Goal: Check status: Check status

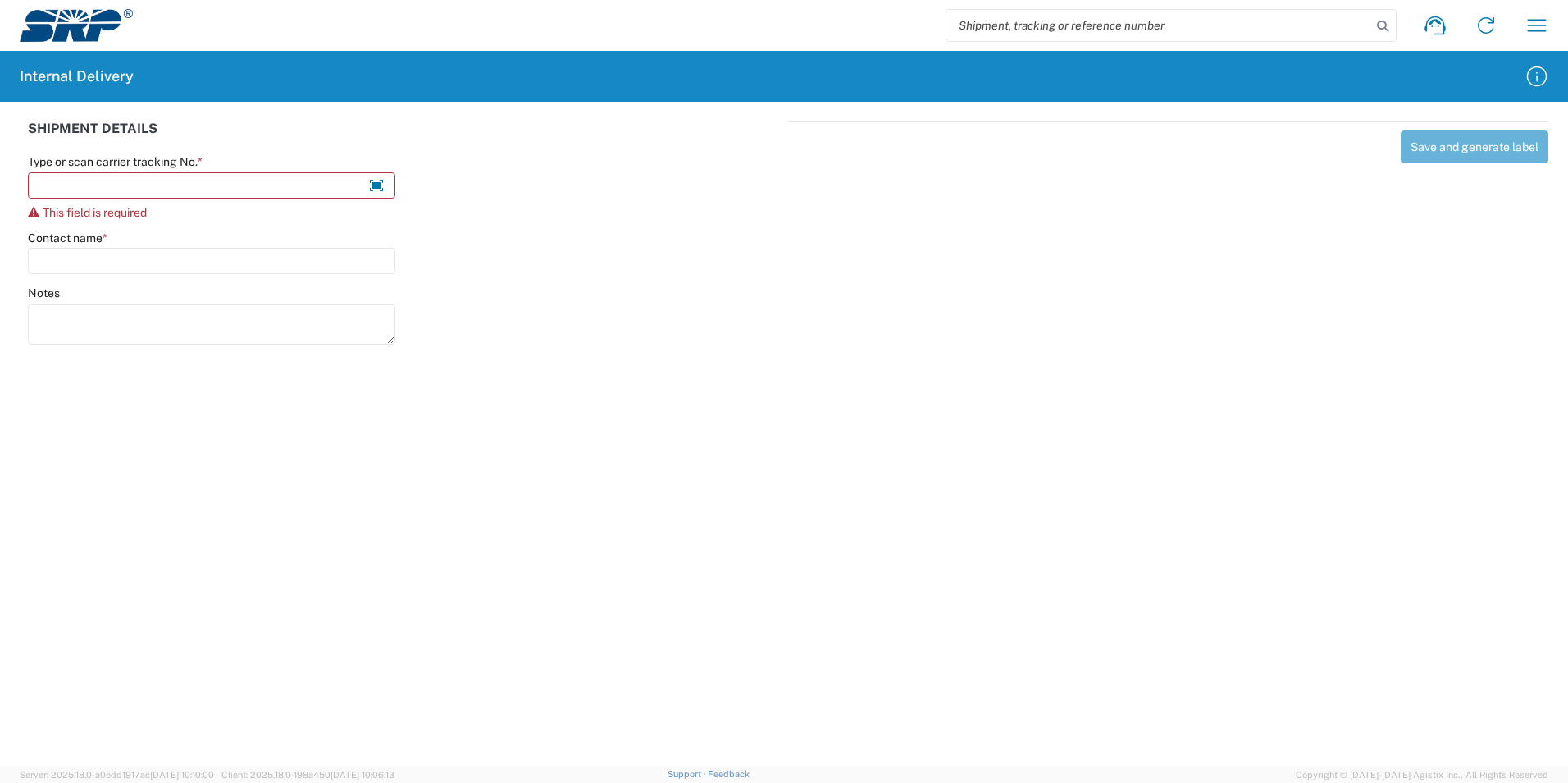
click at [1093, 26] on input "search" at bounding box center [1159, 25] width 425 height 31
paste input "9622001900000205959700467230914077"
type input "9622001900000205959700467230914077"
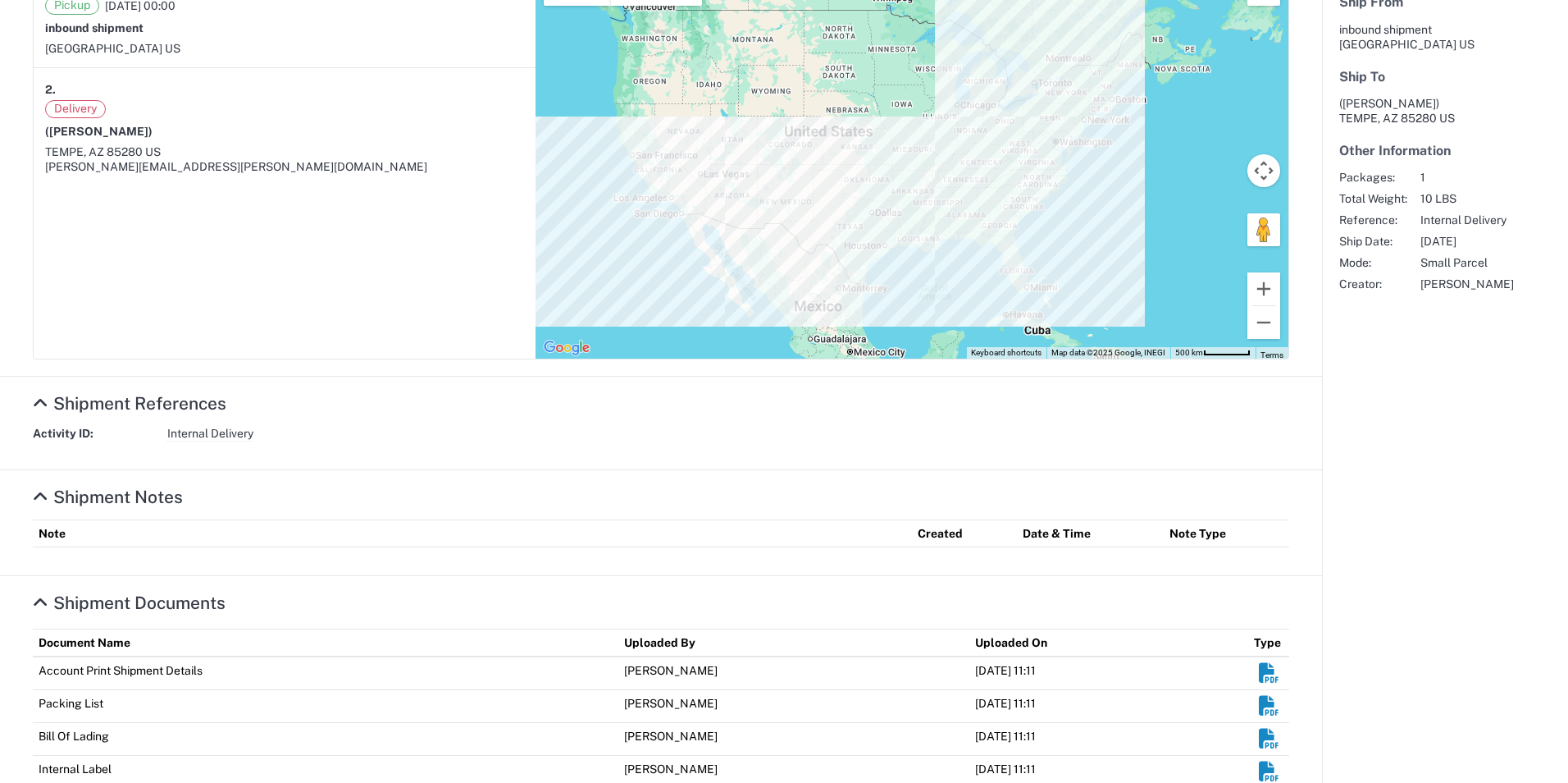
scroll to position [378, 0]
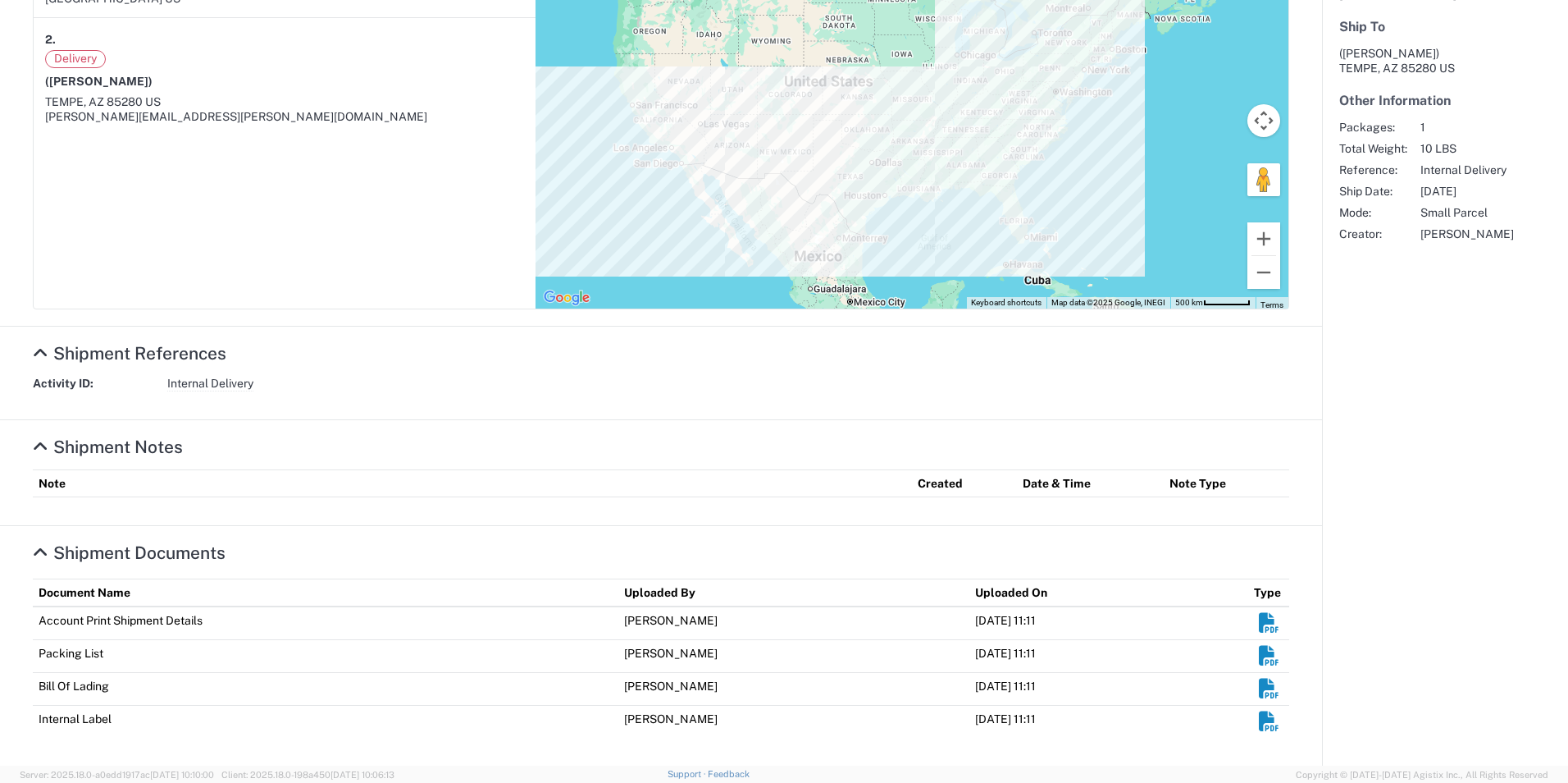
click at [1259, 726] on em "Shipment Documents" at bounding box center [1269, 721] width 21 height 21
click at [1259, 690] on em "Shipment Documents" at bounding box center [1269, 688] width 21 height 21
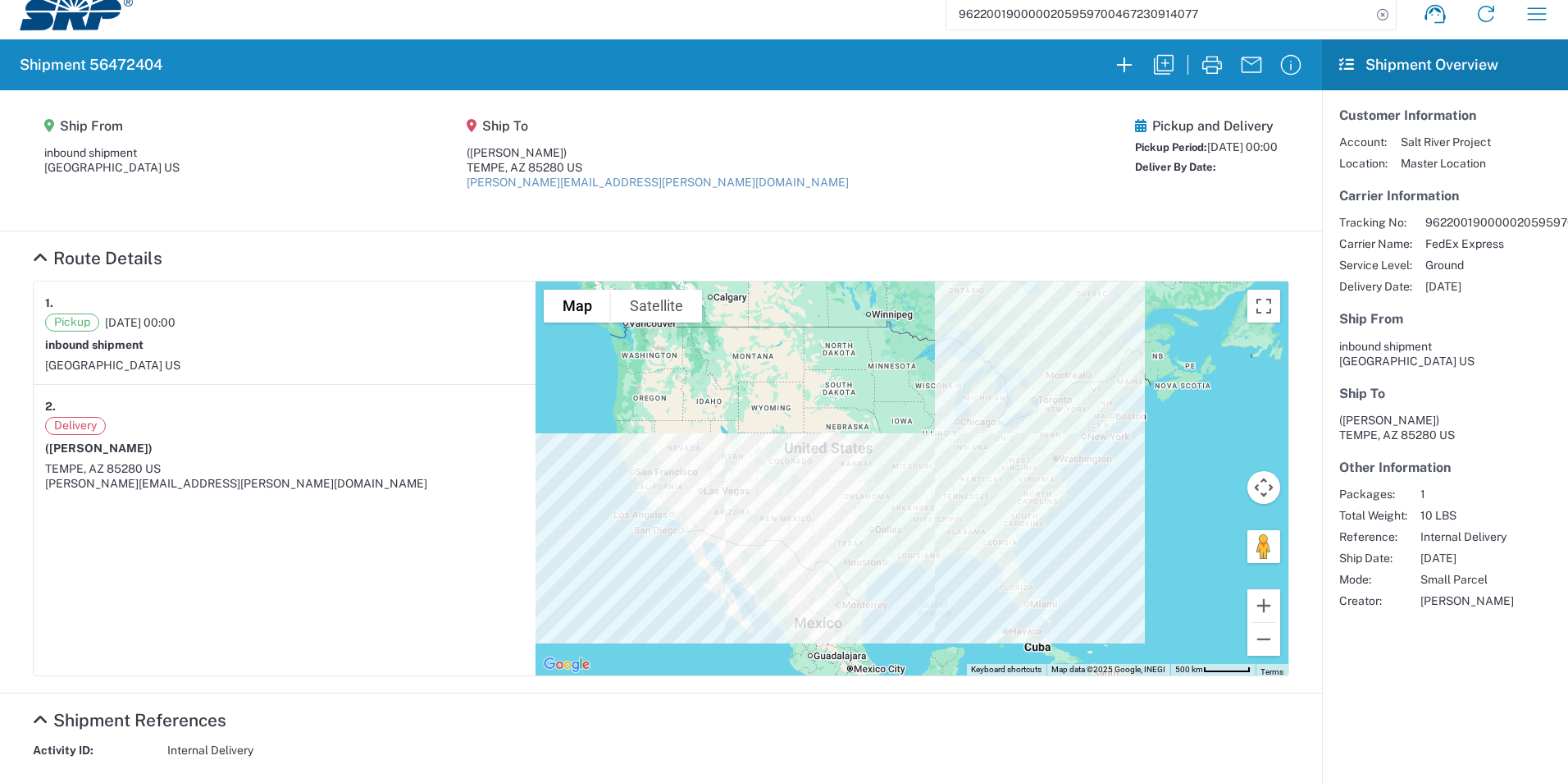
scroll to position [0, 0]
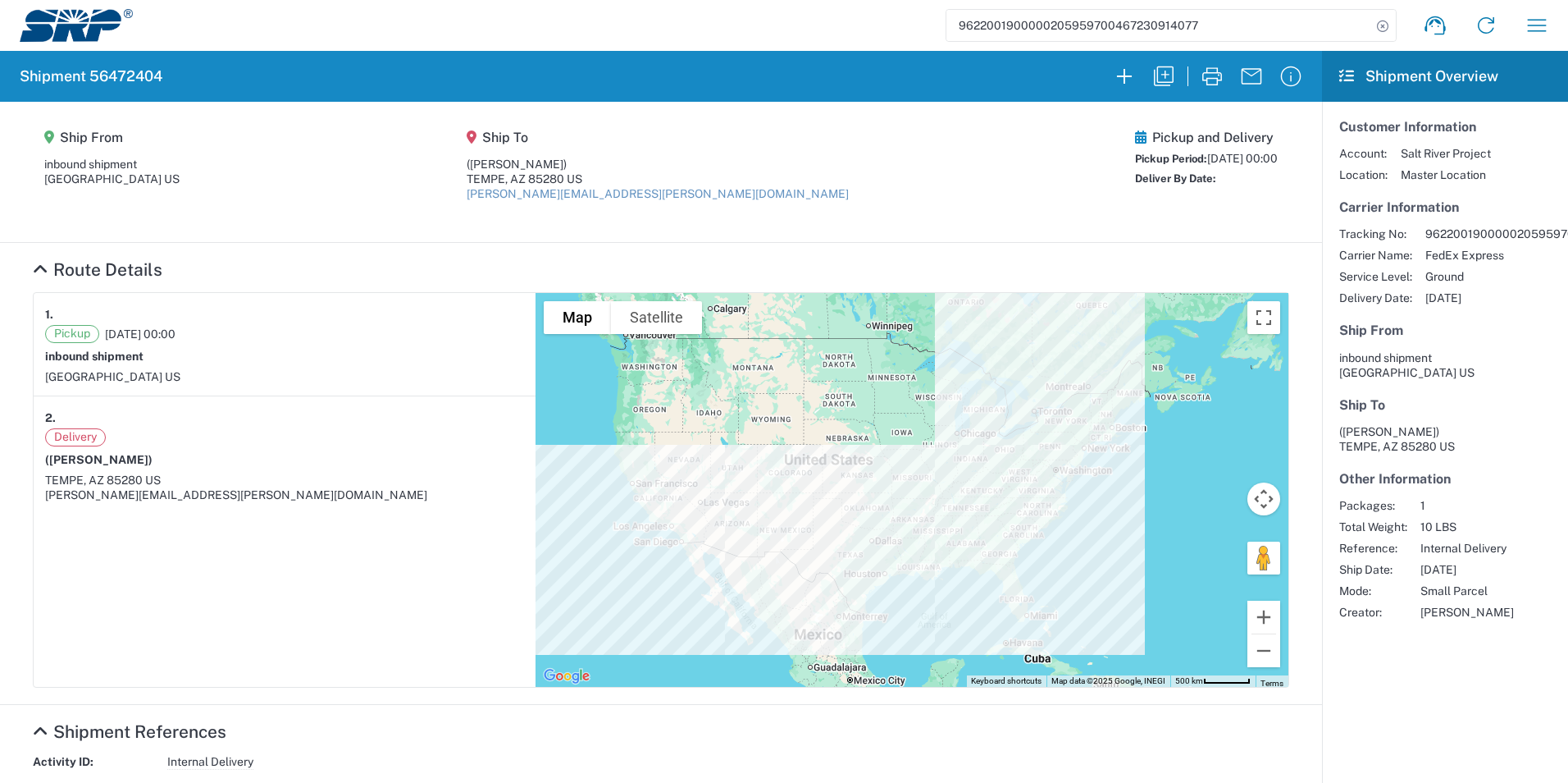
click at [766, 22] on div "9622001900000205959700467230914077 Shipment request Shipment tracking Internal …" at bounding box center [848, 25] width 1430 height 39
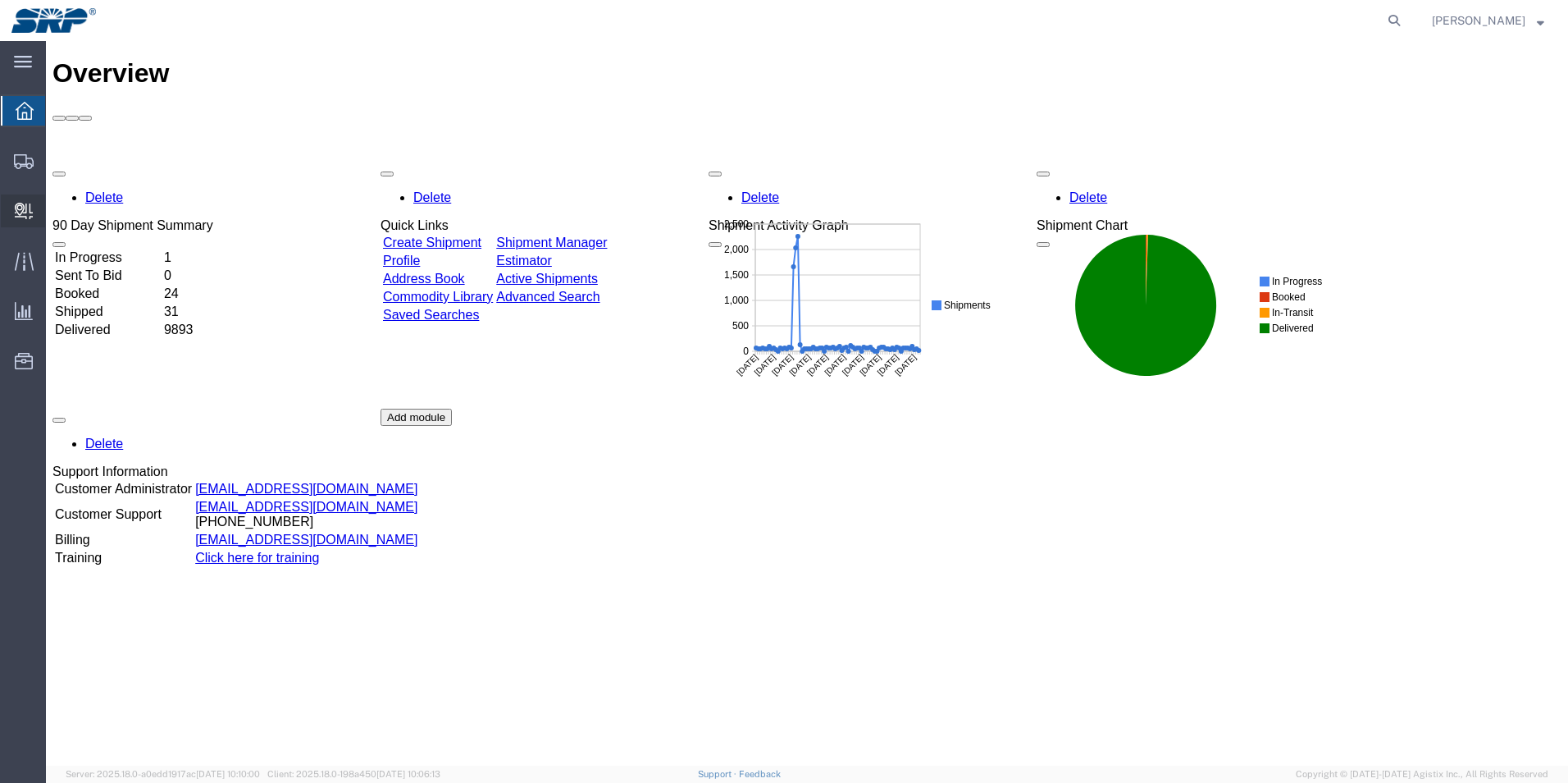
click at [57, 207] on span "Internal Delivery" at bounding box center [51, 210] width 12 height 32
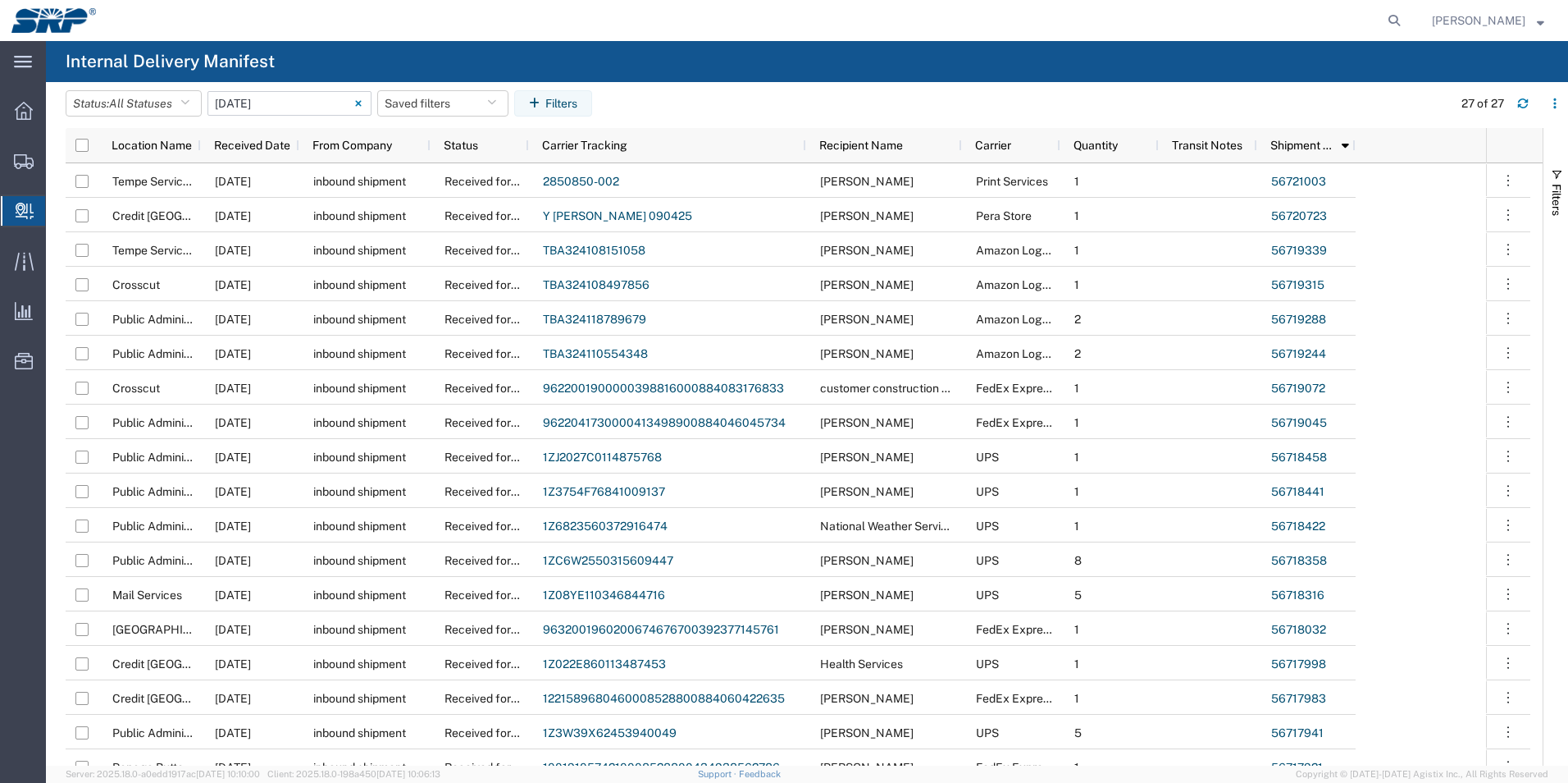
click at [266, 98] on input "09/04/2025 - 09/04/2025" at bounding box center [289, 103] width 164 height 25
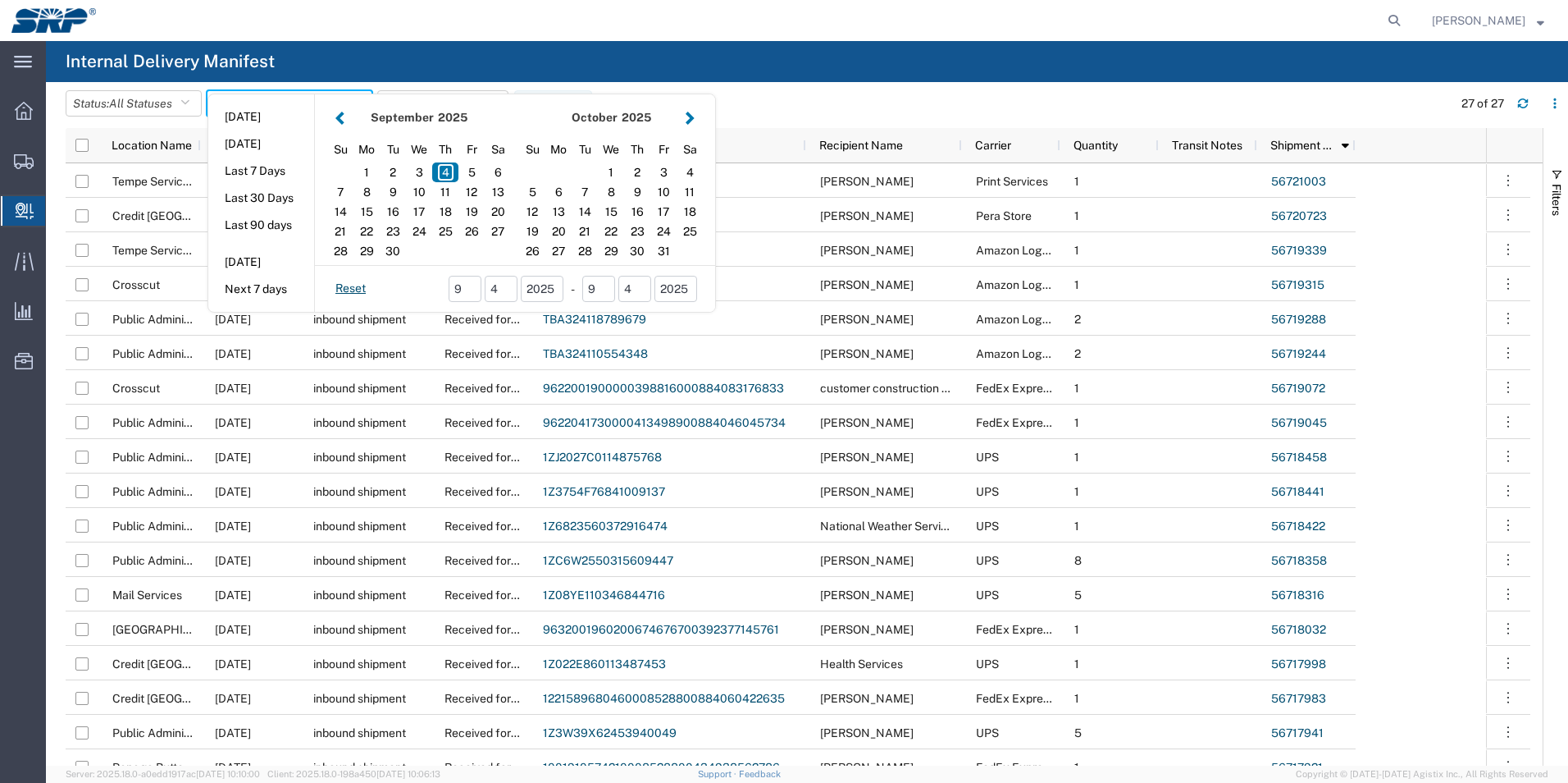
click at [348, 122] on button "button" at bounding box center [340, 117] width 17 height 22
click at [664, 176] on div "1" at bounding box center [664, 172] width 27 height 20
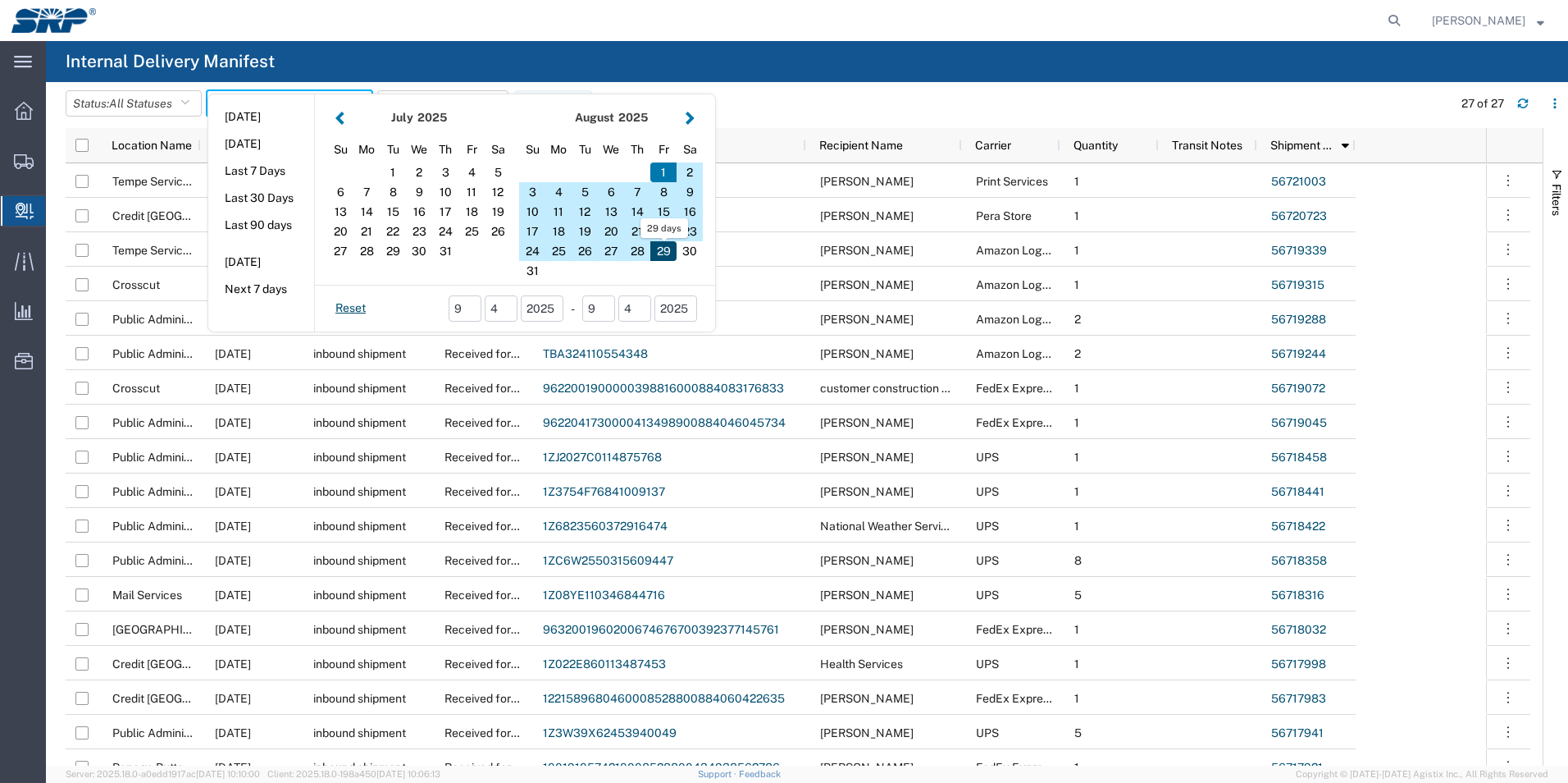
click at [666, 253] on div "29" at bounding box center [664, 252] width 27 height 20
type input "08 01 - 29, 2025"
type input "08/01/2025 - 08/29/2025"
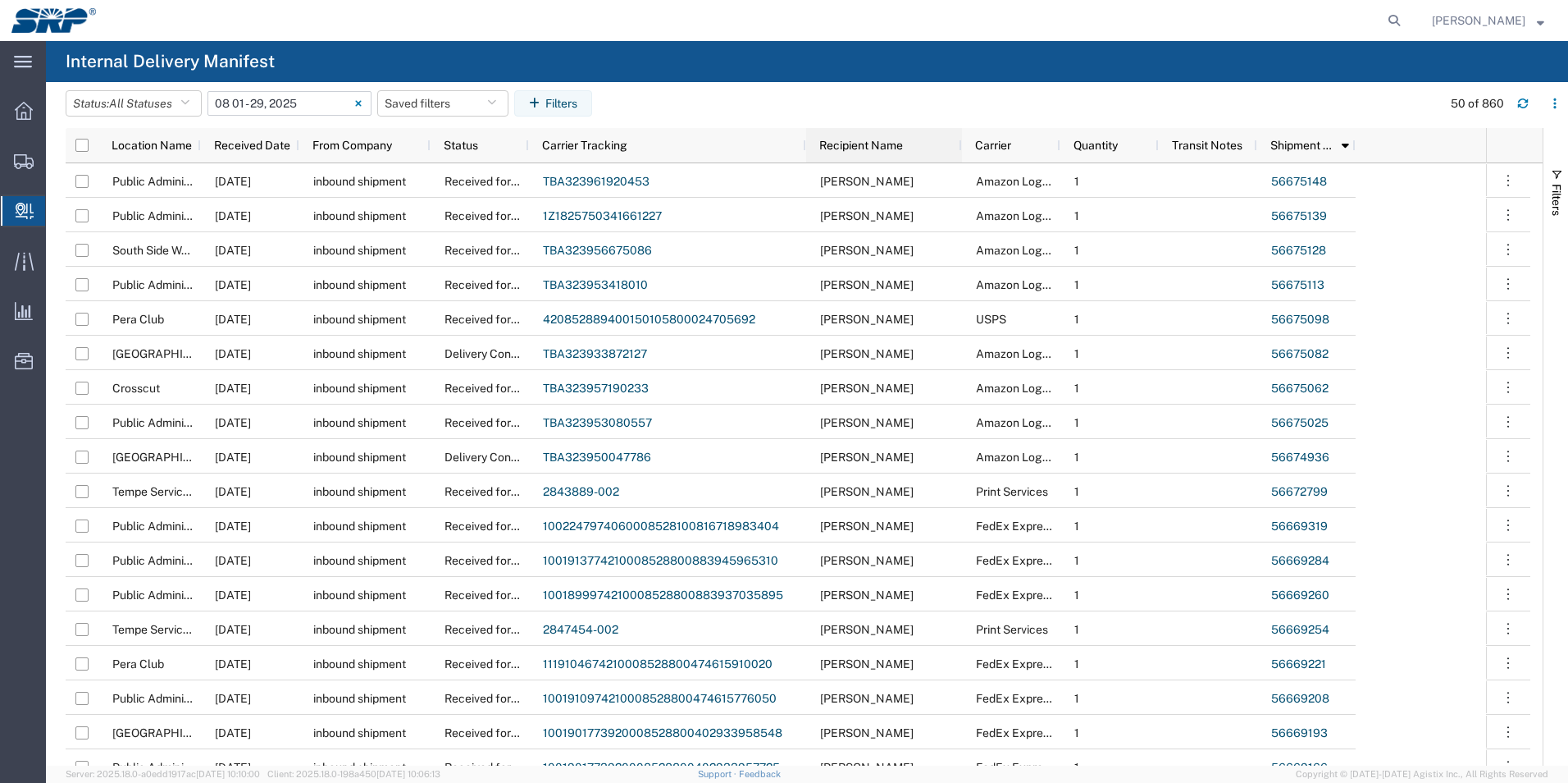
click at [875, 142] on span "Recipient Name" at bounding box center [861, 145] width 83 height 13
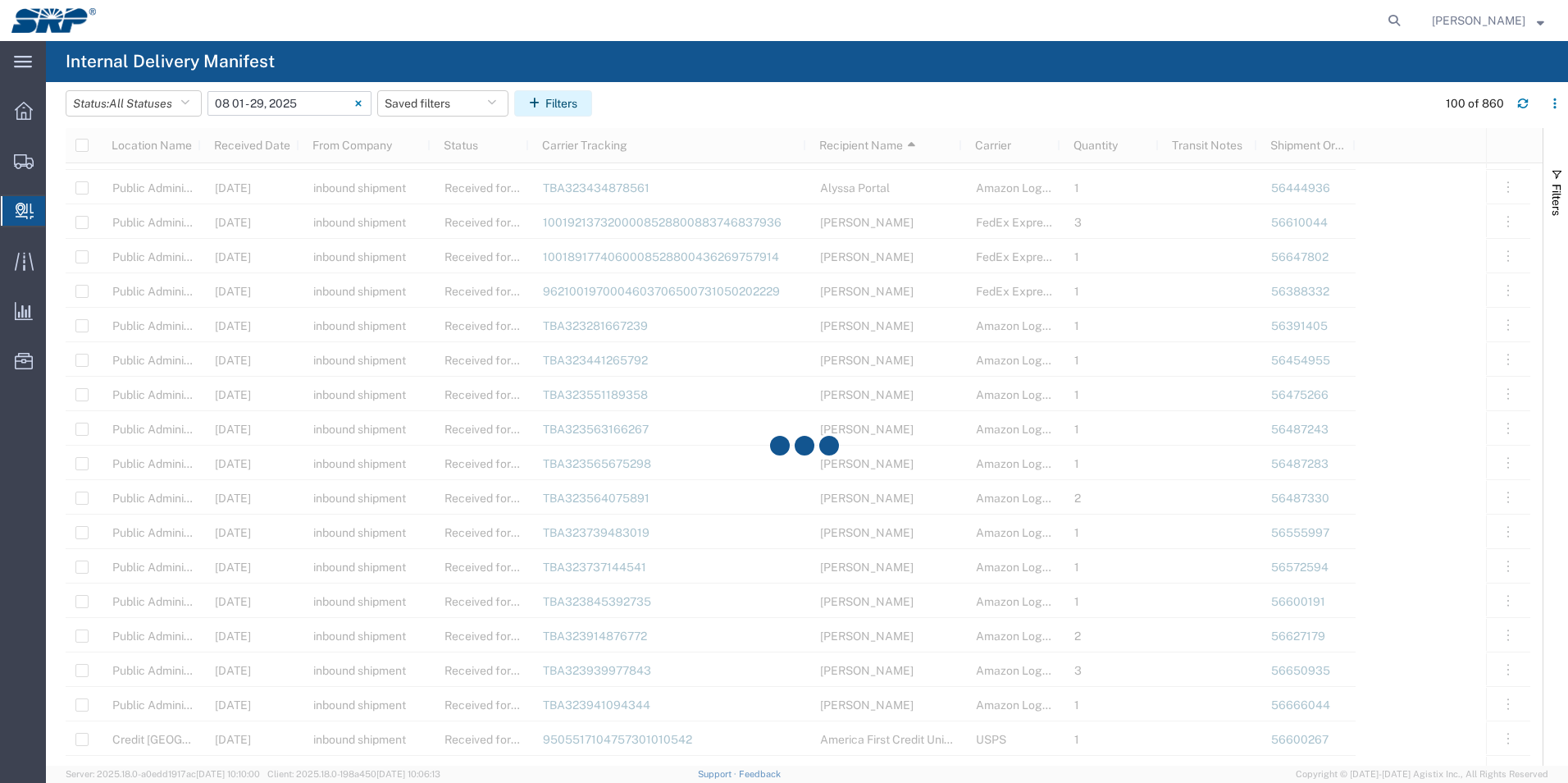
click at [555, 103] on button "Filters" at bounding box center [554, 103] width 78 height 27
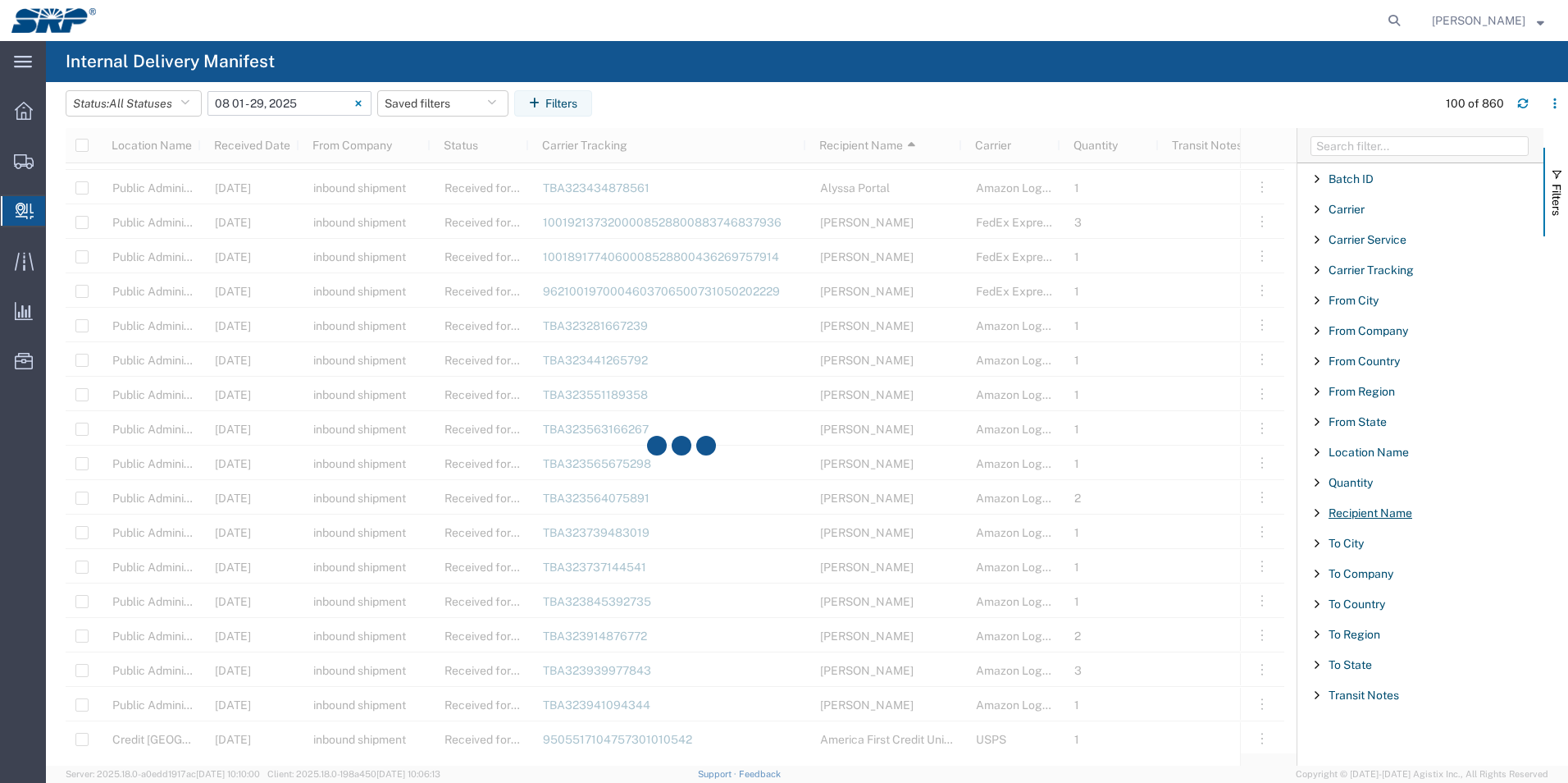
click at [1409, 515] on span "Recipient Name" at bounding box center [1370, 513] width 83 height 13
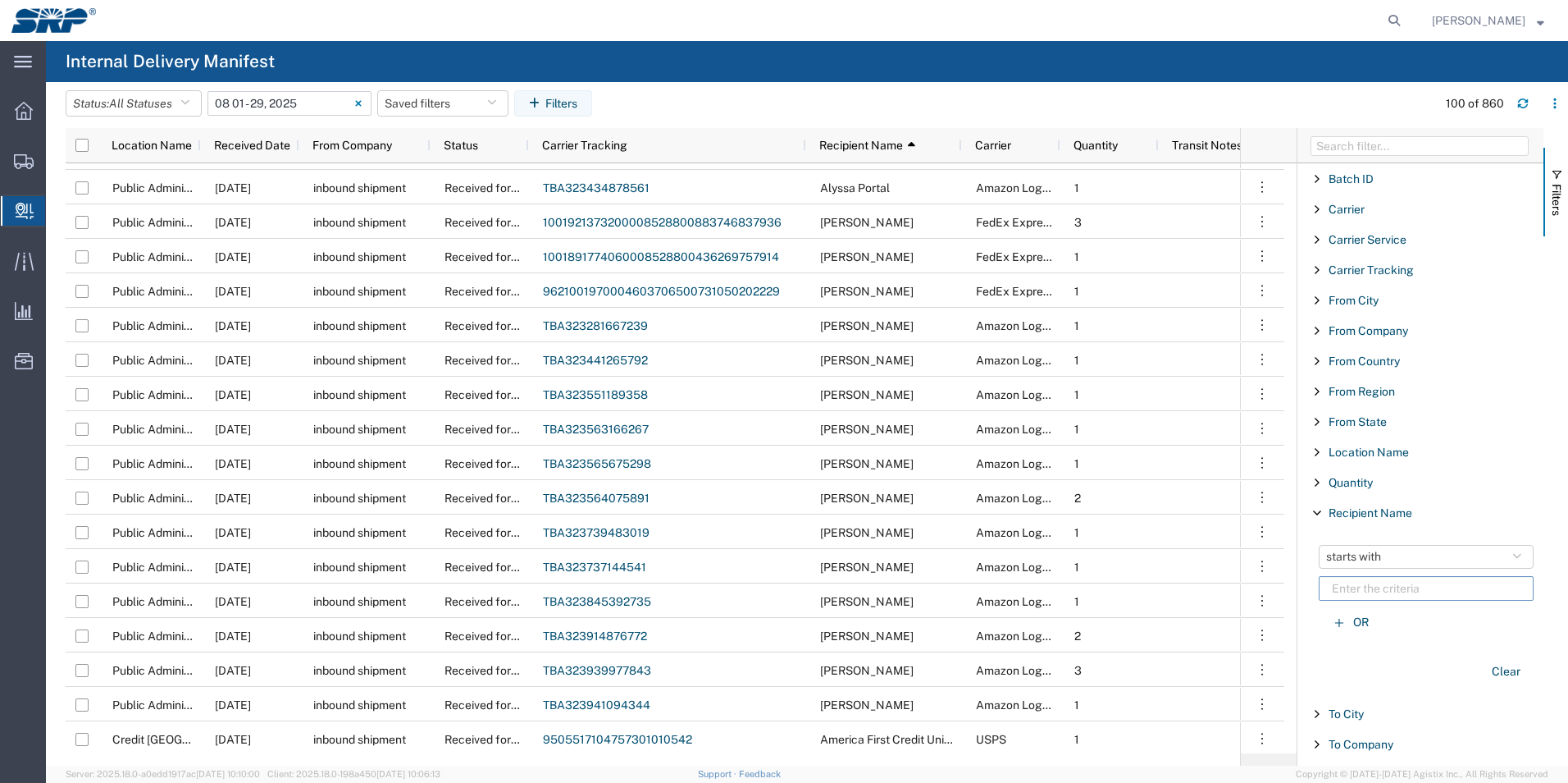
click at [1407, 593] on input "Filter List 18 Filters" at bounding box center [1426, 588] width 215 height 25
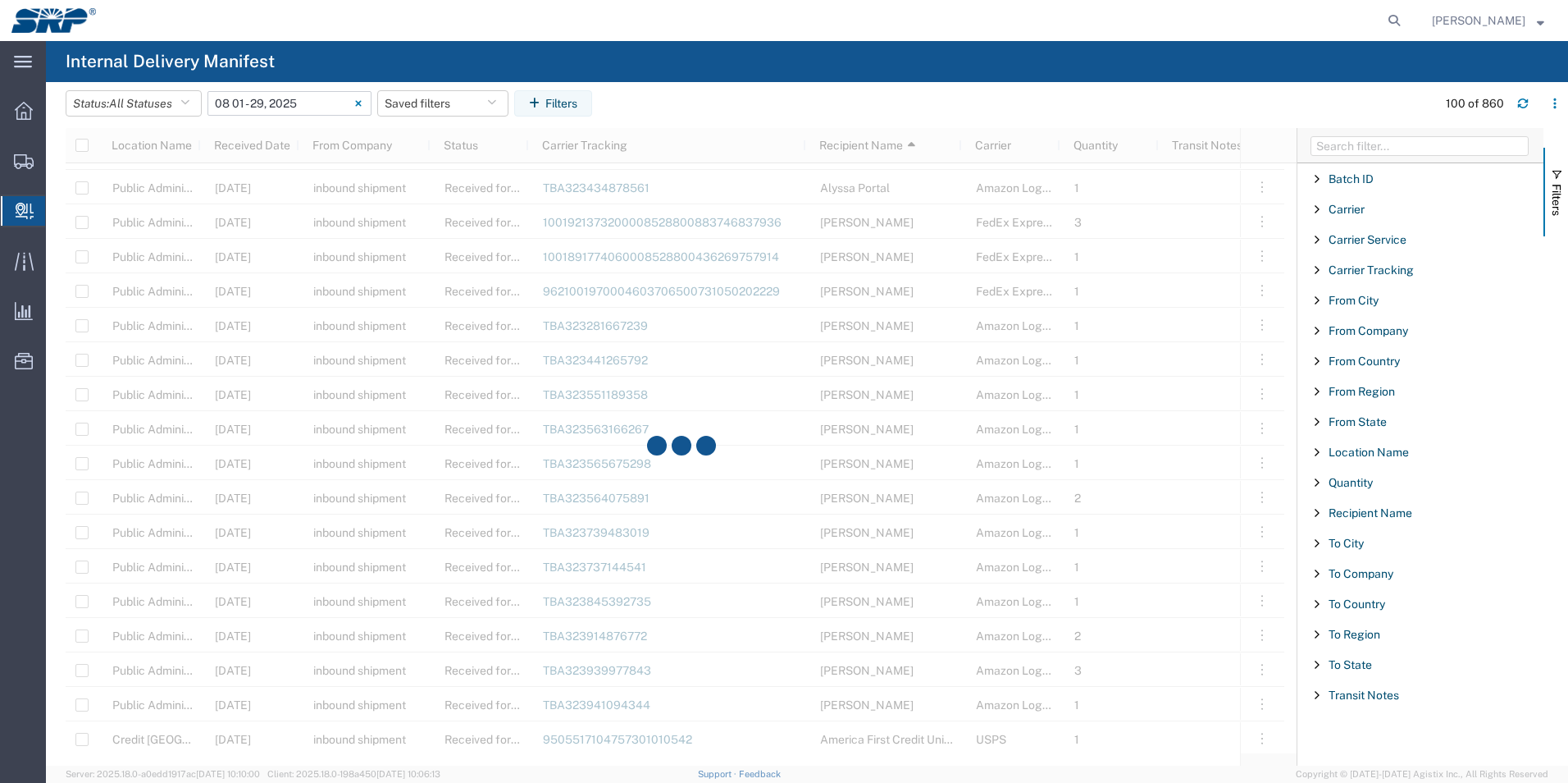
click at [1342, 142] on input "Filter Columns Input" at bounding box center [1420, 146] width 218 height 20
click at [623, 104] on agx-table-filter-chips "Status: All Statuses All Statuses Delivery Confirmation Expired Forwarded Packa…" at bounding box center [747, 108] width 1363 height 37
click at [301, 104] on input "08/01/2025 - 08/29/2025" at bounding box center [289, 103] width 164 height 25
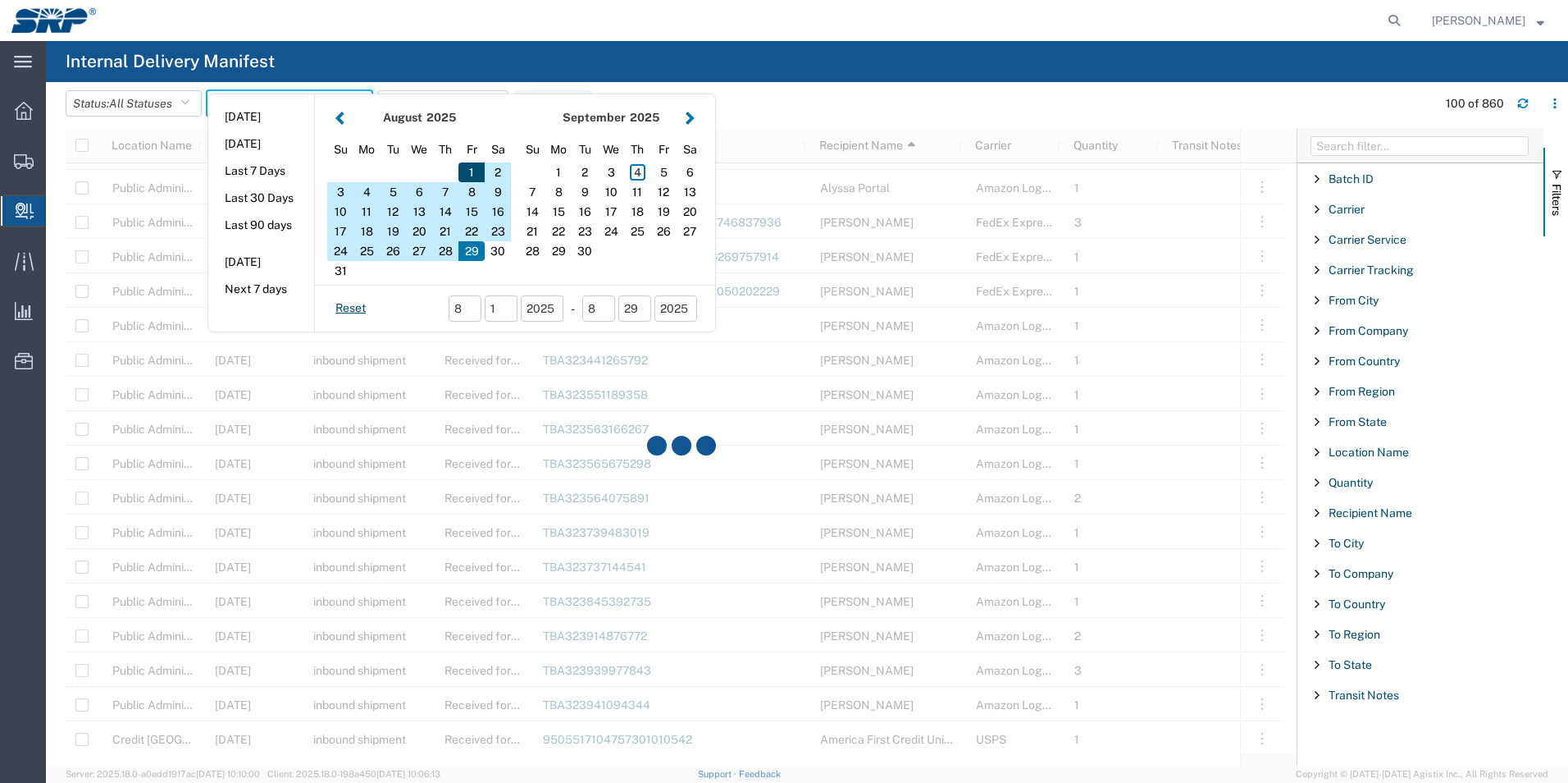
click at [478, 172] on div "1" at bounding box center [472, 172] width 27 height 20
click at [479, 252] on div "29" at bounding box center [472, 252] width 27 height 20
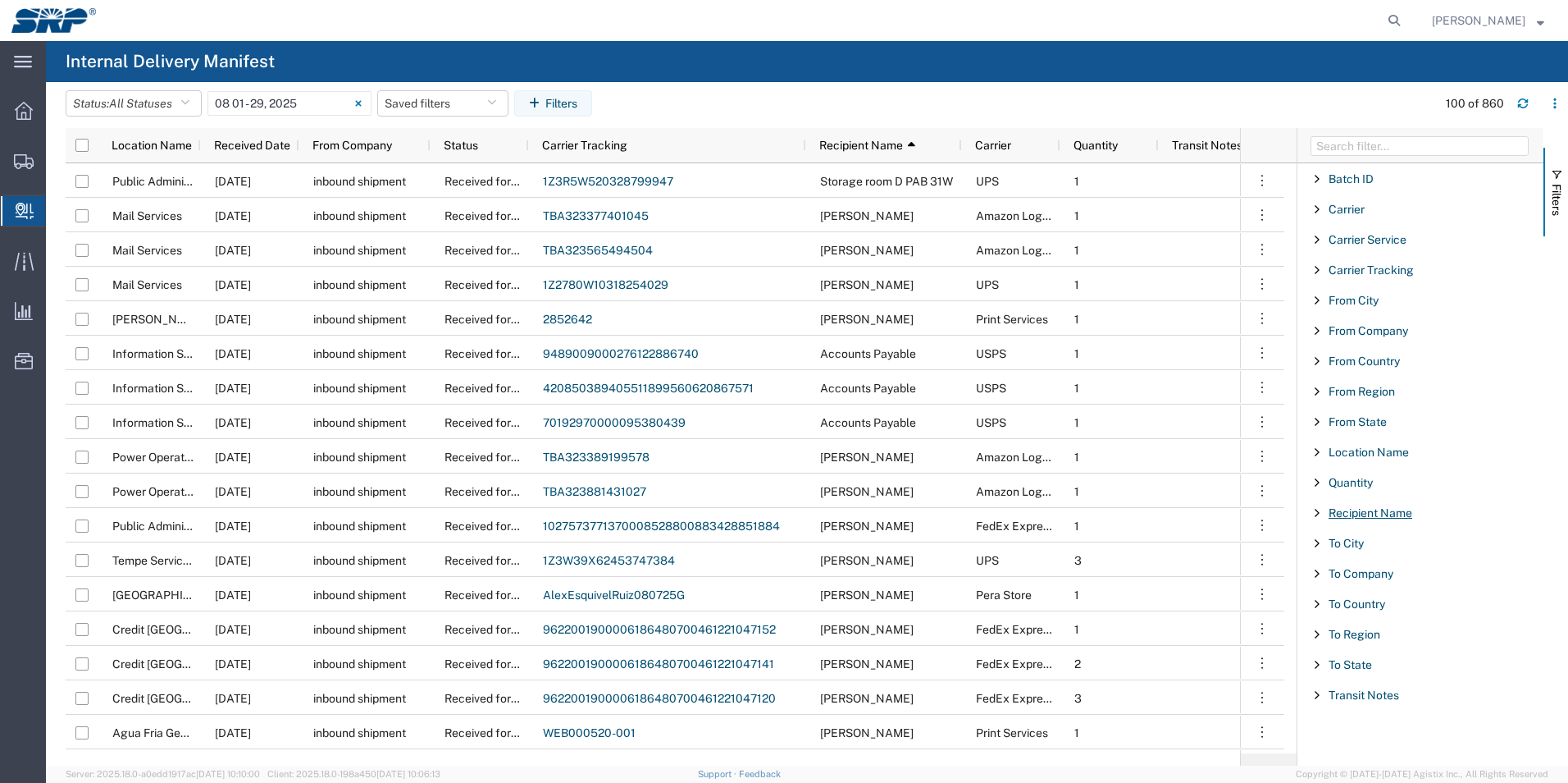
click at [1357, 515] on span "Recipient Name" at bounding box center [1370, 513] width 83 height 13
click at [1368, 596] on input "Filter List 18 Filters" at bounding box center [1426, 588] width 215 height 25
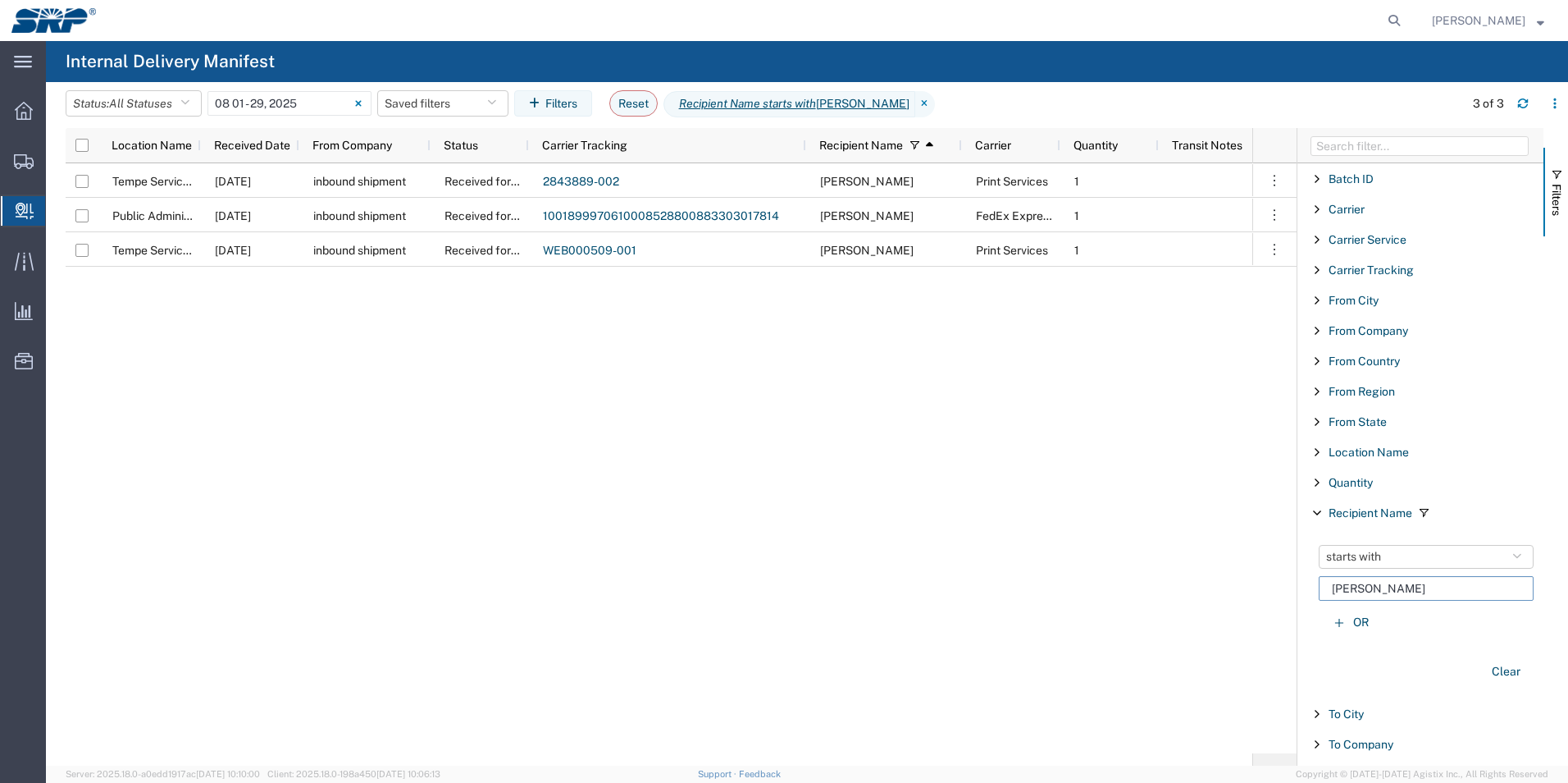
drag, startPoint x: 1367, startPoint y: 585, endPoint x: 1275, endPoint y: 581, distance: 92.1
click at [1275, 581] on div "Location Name Received Date From Company Status Carrier Tracking Recipient Name…" at bounding box center [817, 446] width 1502 height 637
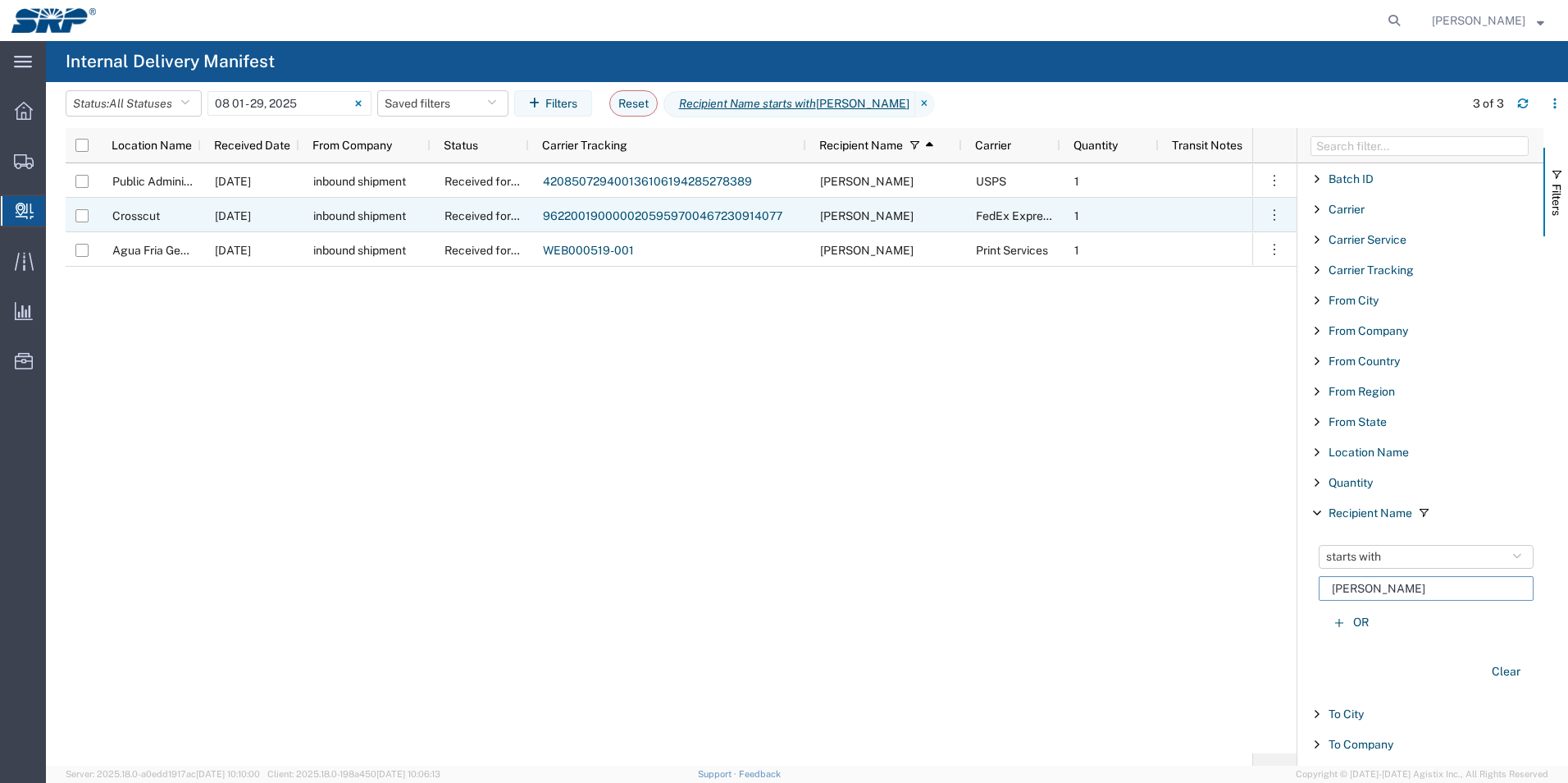
type input "bryan"
click at [585, 217] on link "9622001900000205959700467230914077" at bounding box center [663, 216] width 240 height 13
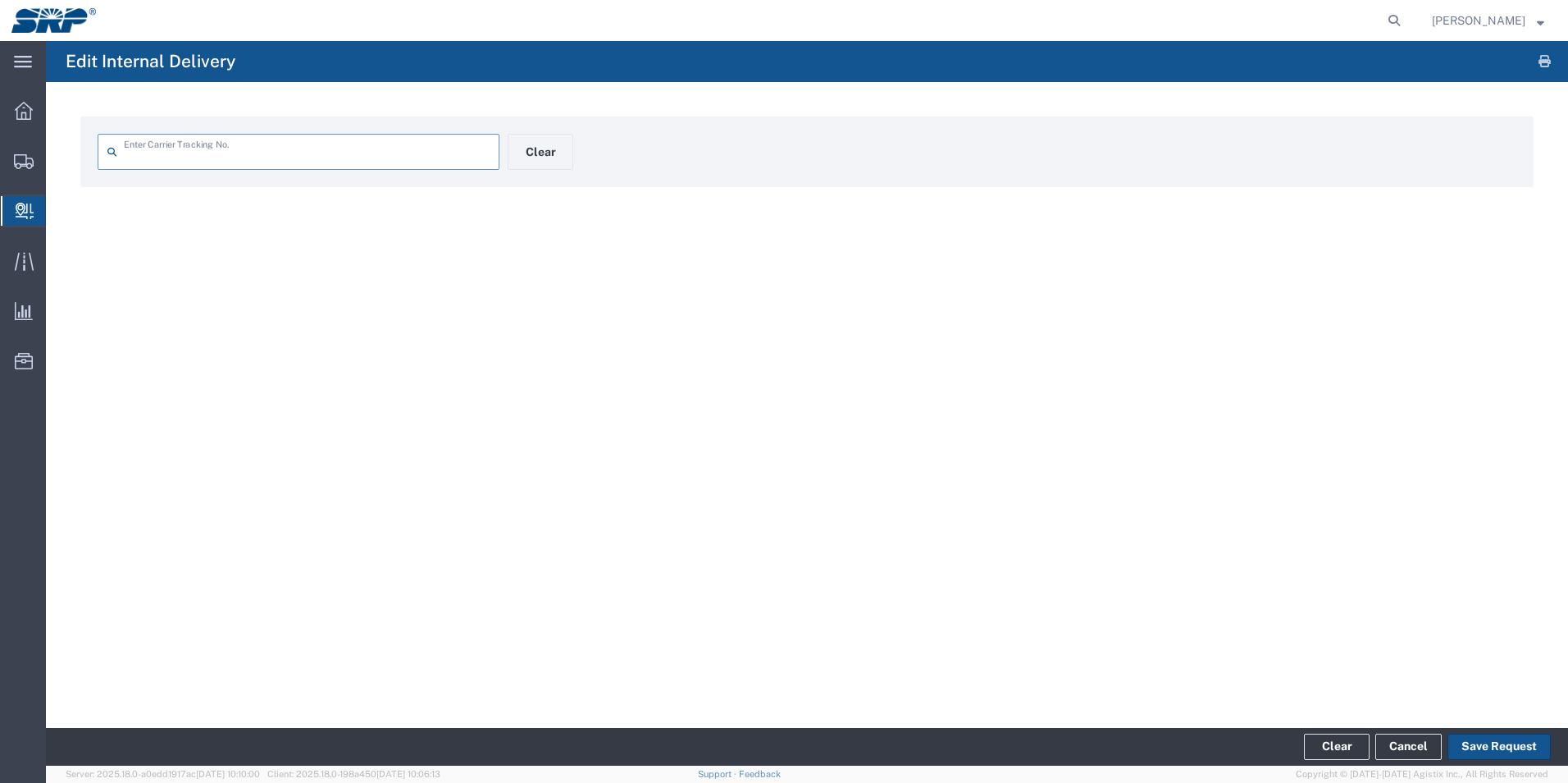
type input "9622001900000205959700467230914077"
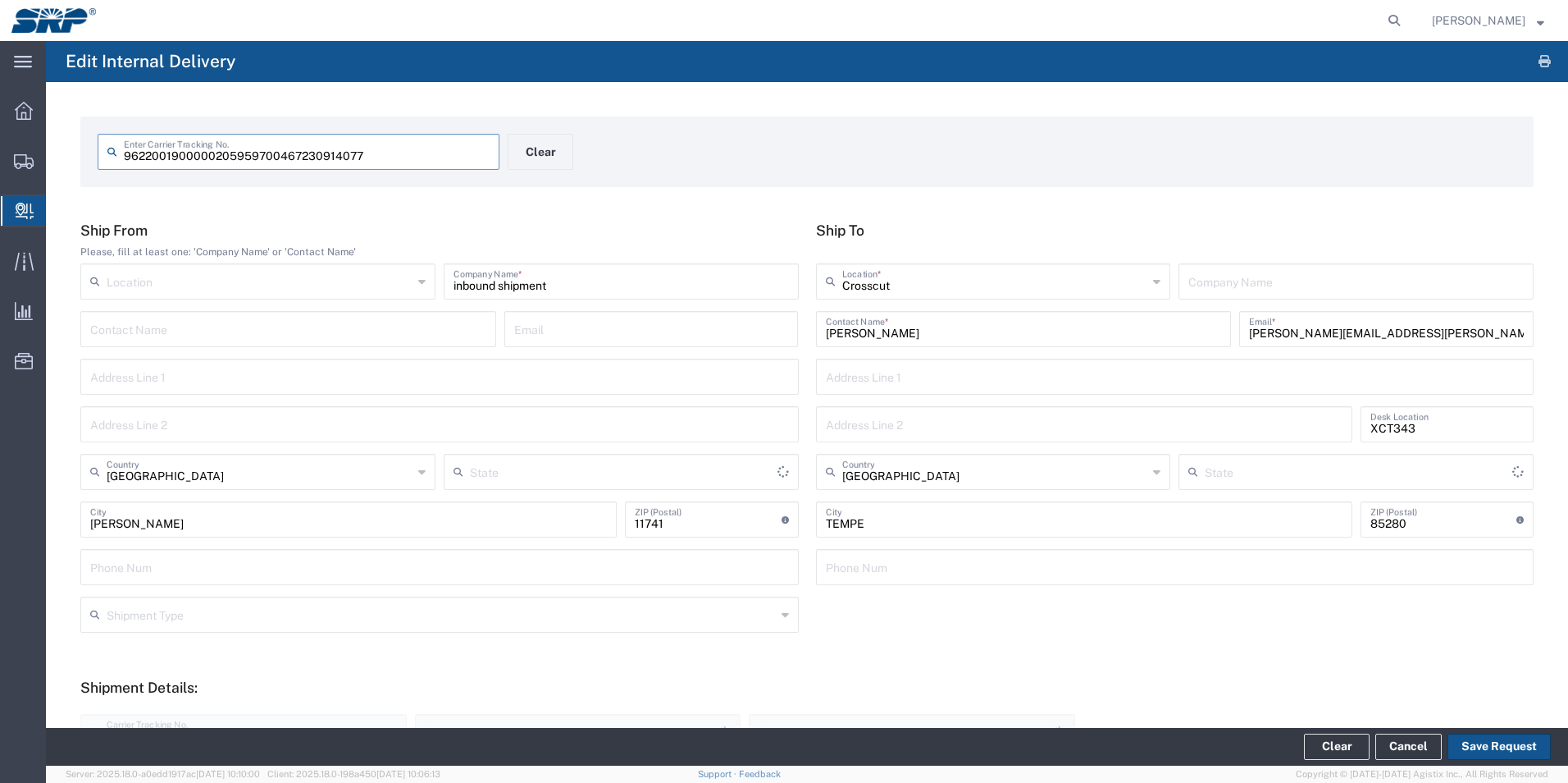
type input "New York"
type input "Your Packaging"
type input "Ground"
type input "Arizona"
type input "FedEx Express"
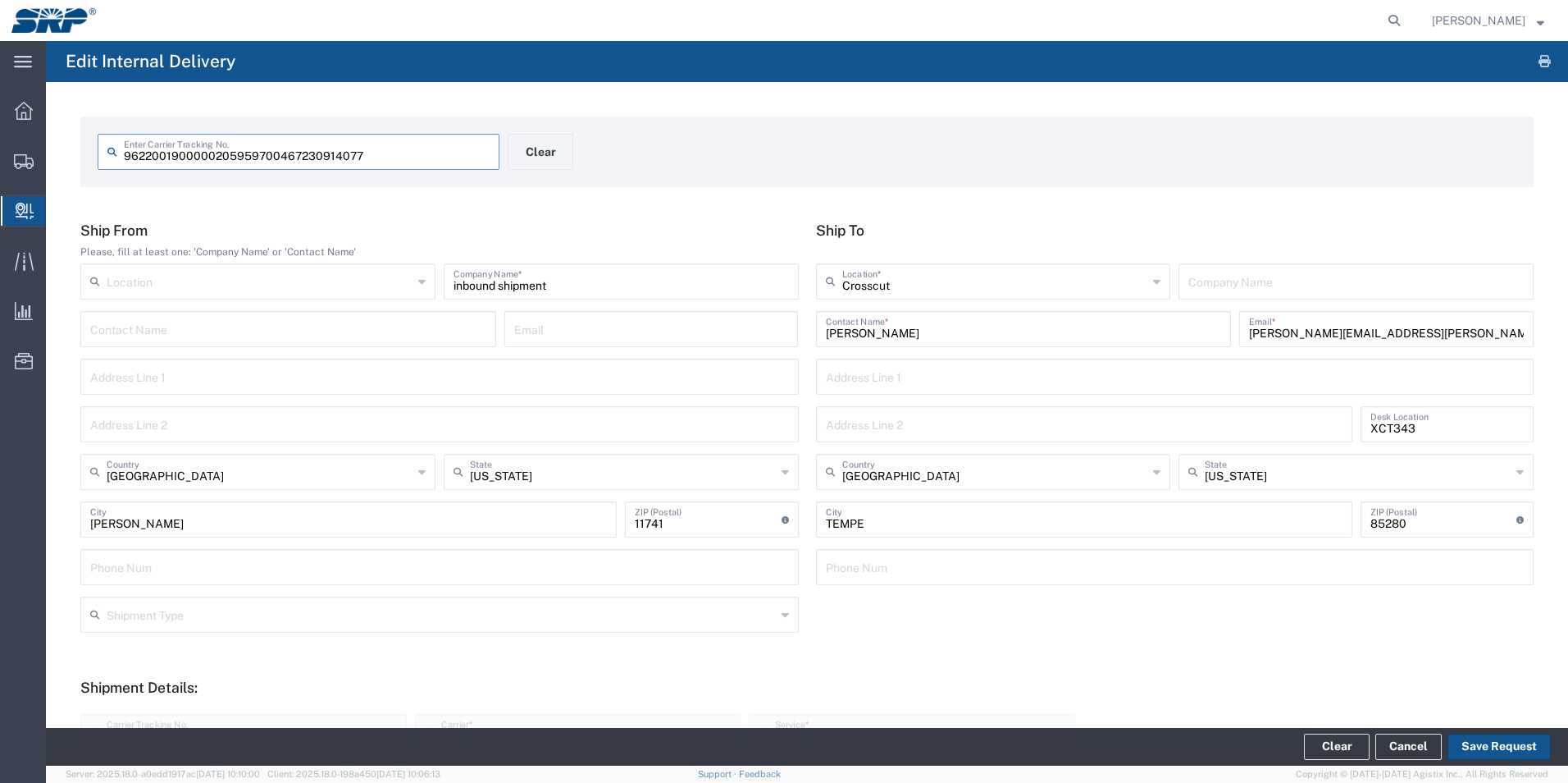
drag, startPoint x: 376, startPoint y: 152, endPoint x: 84, endPoint y: 135, distance: 292.5
click at [84, 135] on form "9622001900000205959700467230914077 Enter Carrier Tracking No. Clear" at bounding box center [807, 152] width 1453 height 71
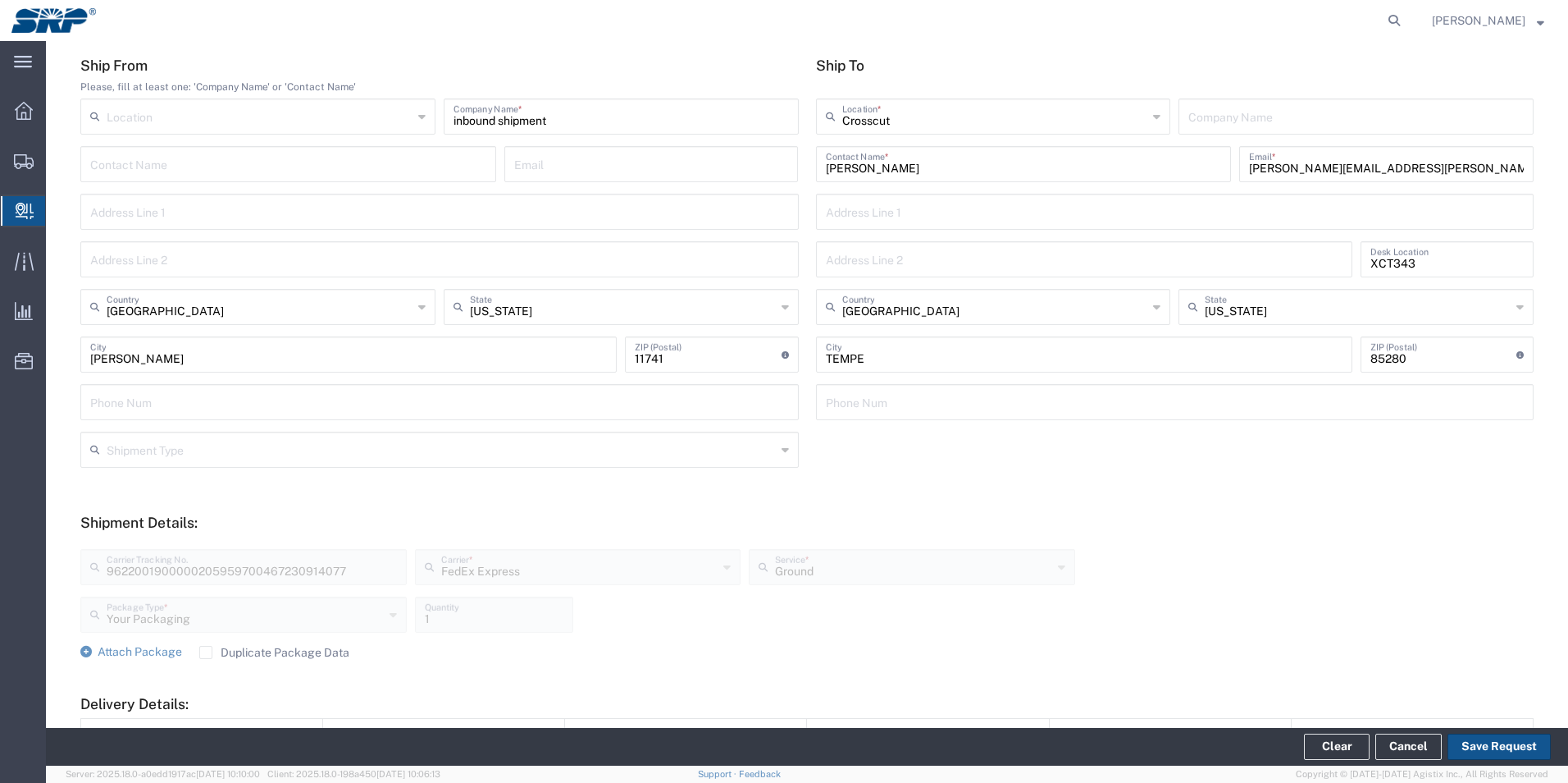
scroll to position [164, 0]
